Goal: Task Accomplishment & Management: Manage account settings

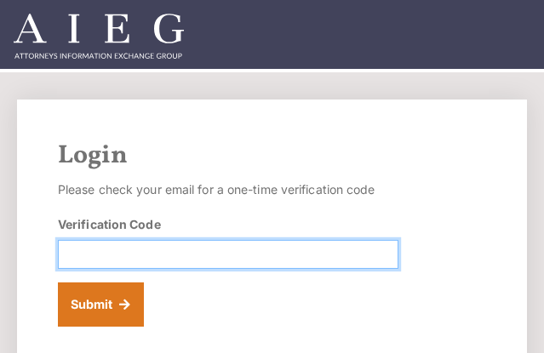
click at [235, 253] on input "Verification Code" at bounding box center [228, 254] width 340 height 29
paste input "031302"
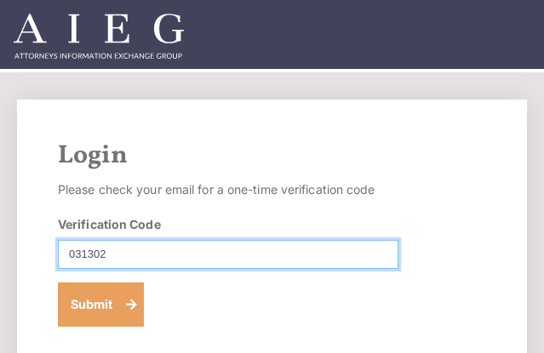
type input "031302"
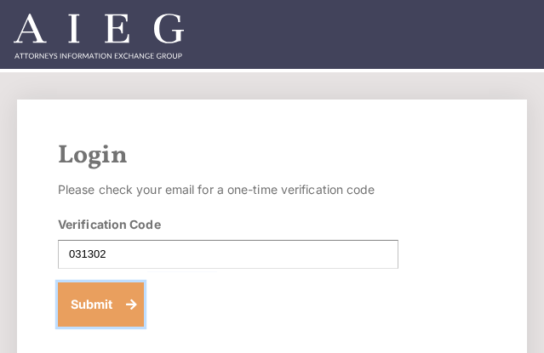
click at [113, 312] on button "Submit" at bounding box center [101, 305] width 86 height 44
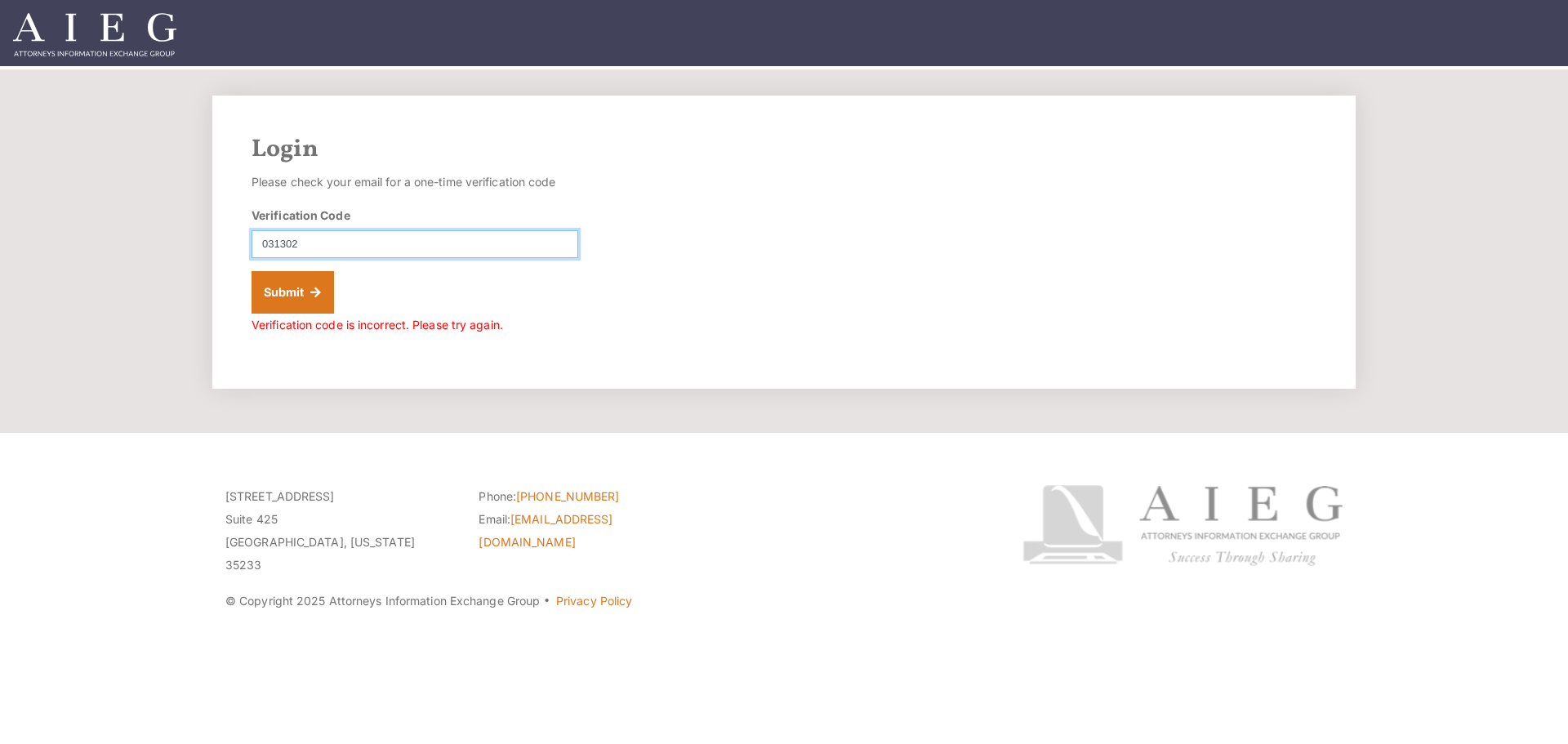
drag, startPoint x: 397, startPoint y: 253, endPoint x: 146, endPoint y: 250, distance: 251.0
click at [146, 250] on section "Login Please check your email for a one-time verification code Verification Cod…" at bounding box center [784, 251] width 1568 height 364
type input "031302"
click at [291, 294] on button "Submit" at bounding box center [293, 293] width 83 height 42
